Goal: Task Accomplishment & Management: Use online tool/utility

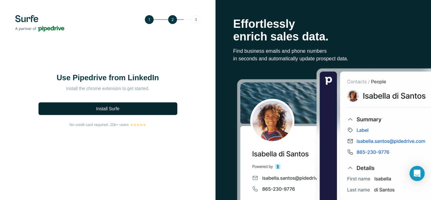
click at [130, 111] on button "Install Surfe" at bounding box center [108, 108] width 139 height 13
